Goal: Obtain resource: Download file/media

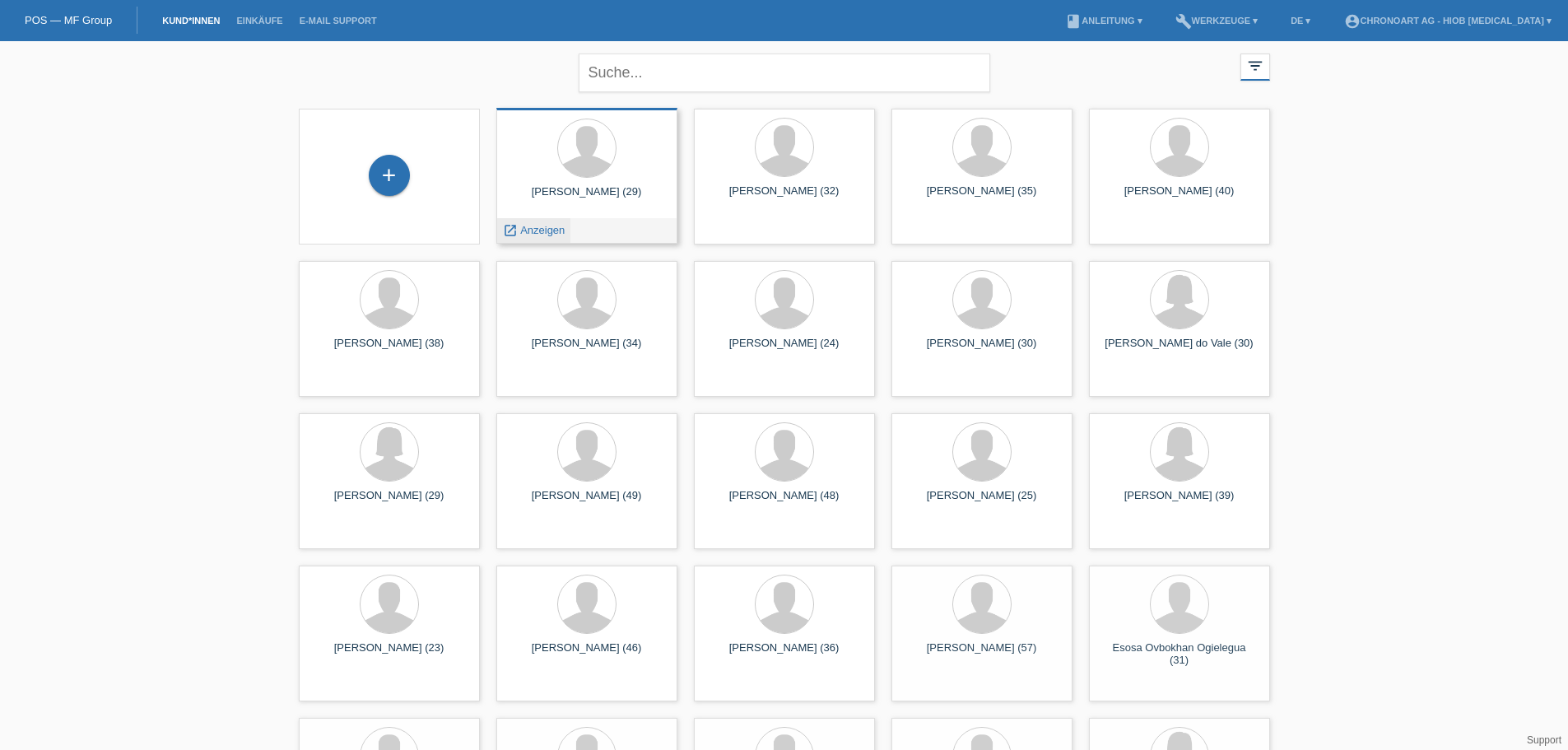
click at [532, 229] on span "Anzeigen" at bounding box center [542, 230] width 45 height 13
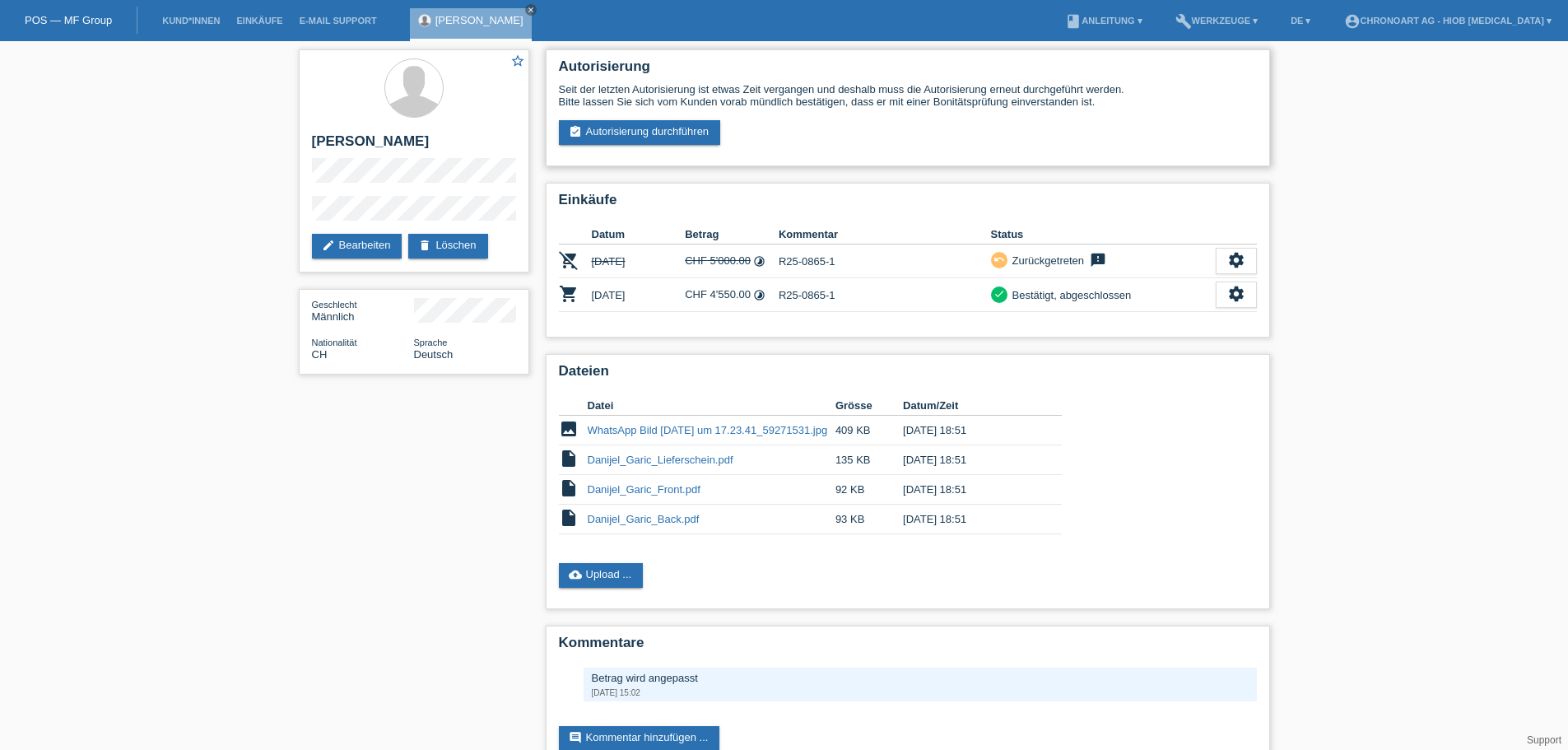
click at [916, 152] on div "Autorisierung Seit der letzten Autorisierung ist etwas Zeit vergangen und desha…" at bounding box center [908, 108] width 725 height 117
click at [625, 467] on td "Danijel_Garic_Lieferschein.pdf" at bounding box center [711, 460] width 247 height 29
click at [632, 461] on link "Danijel_Garic_Lieferschein.pdf" at bounding box center [660, 460] width 146 height 13
click at [675, 433] on link "WhatsApp Bild [DATE] um 17.23.41_59271531.jpg" at bounding box center [707, 430] width 241 height 13
click at [682, 495] on link "Danijel_Garic_Front.pdf" at bounding box center [644, 489] width 113 height 13
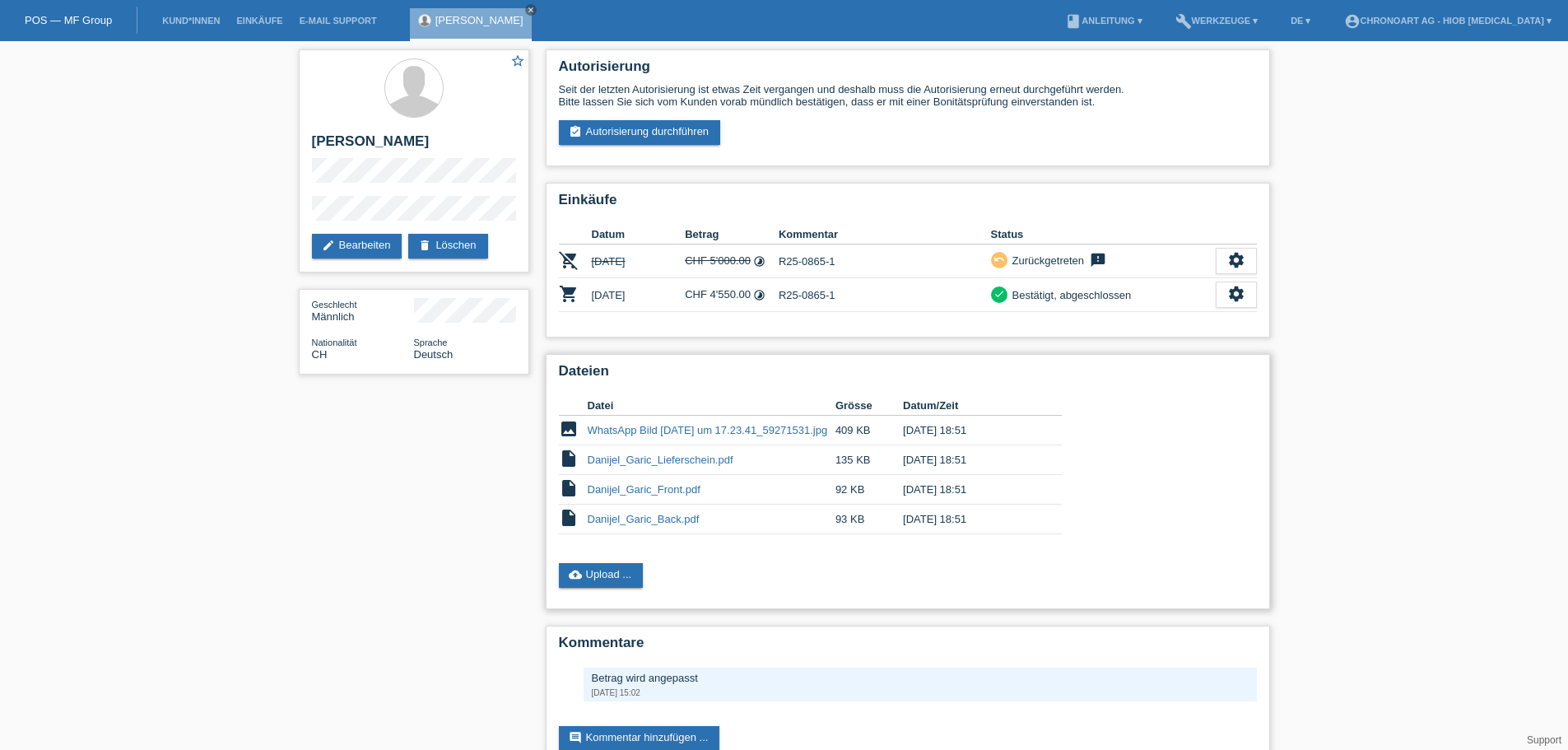
click at [701, 463] on link "Danijel_Garic_Lieferschein.pdf" at bounding box center [660, 460] width 146 height 13
click at [643, 435] on link "WhatsApp Bild [DATE] um 17.23.41_59271531.jpg" at bounding box center [707, 430] width 241 height 13
click at [611, 516] on link "Danijel_Garic_Back.pdf" at bounding box center [643, 519] width 112 height 13
click at [637, 494] on link "Danijel_Garic_Front.pdf" at bounding box center [644, 489] width 113 height 13
